Goal: Navigation & Orientation: Go to known website

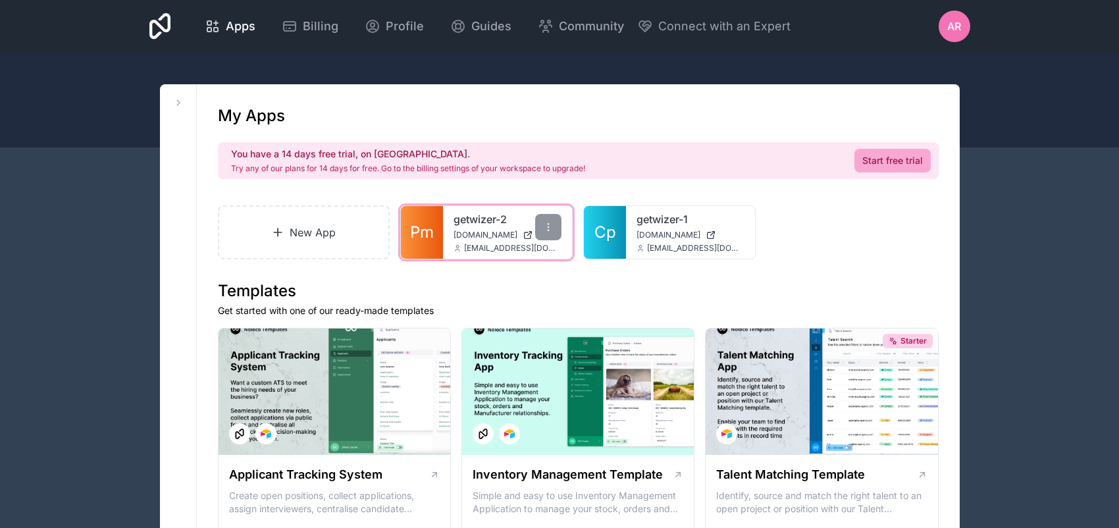
click at [434, 243] on span "Pm" at bounding box center [422, 232] width 24 height 21
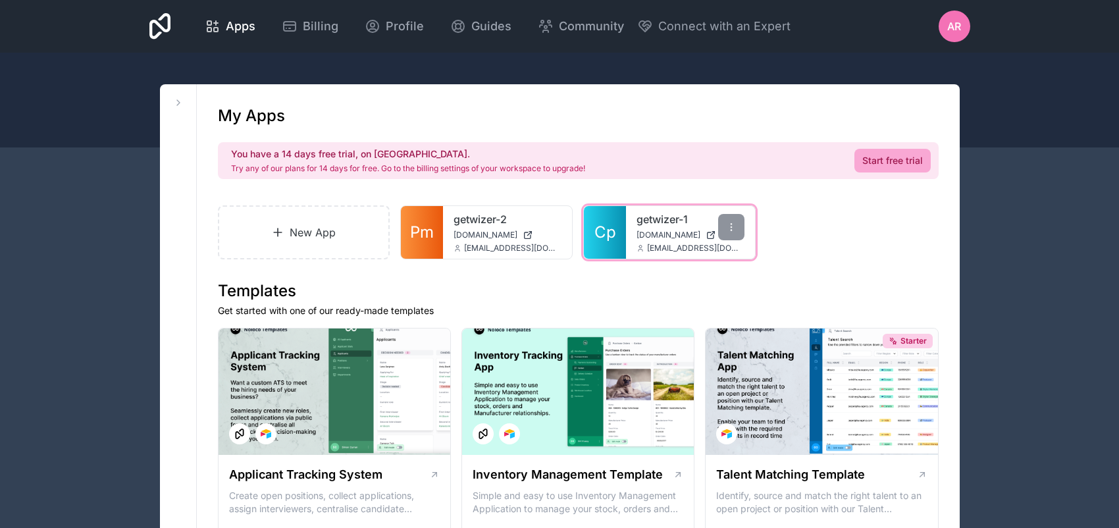
click at [681, 240] on span "[DOMAIN_NAME]" at bounding box center [669, 235] width 64 height 11
